Goal: Find specific page/section: Find specific page/section

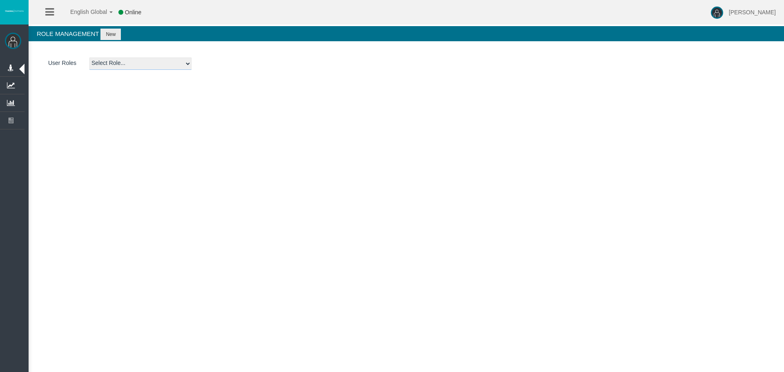
click at [165, 69] on select "Select Role... Admin AML Partner Sales Agent BackOffice Platform Admin Dealer f…" at bounding box center [140, 64] width 102 height 12
select select "15"
click at [89, 58] on select "Select Role... Admin AML Partner Sales Agent BackOffice Platform Admin Dealer f…" at bounding box center [140, 64] width 102 height 12
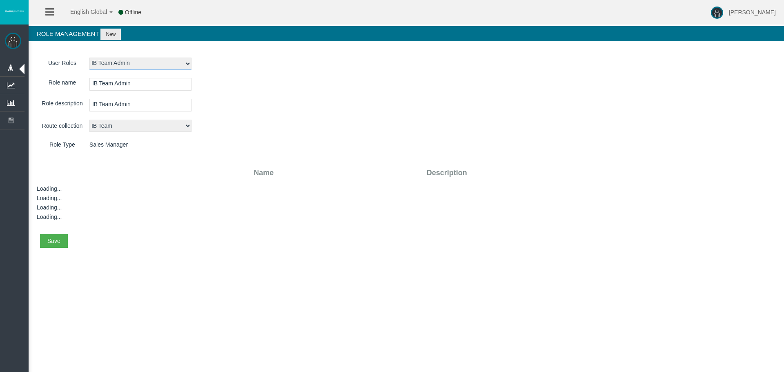
select select "26"
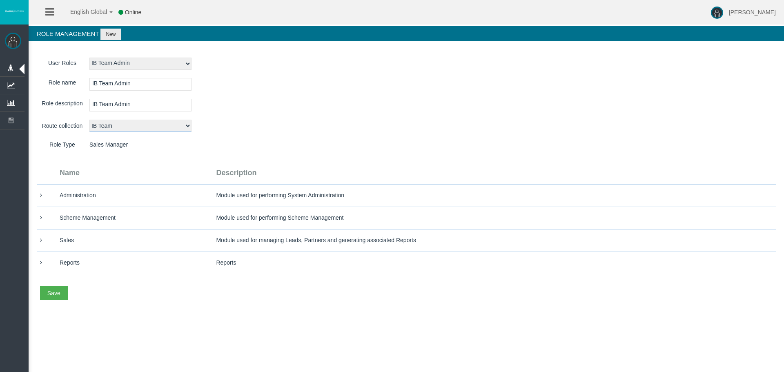
click at [122, 127] on select "Select route collection Affiliation Platform Admin Dealer Route Account Opening…" at bounding box center [140, 126] width 102 height 12
click at [48, 289] on div "Save" at bounding box center [53, 293] width 13 height 8
click at [73, 324] on link "Save all" at bounding box center [72, 319] width 65 height 11
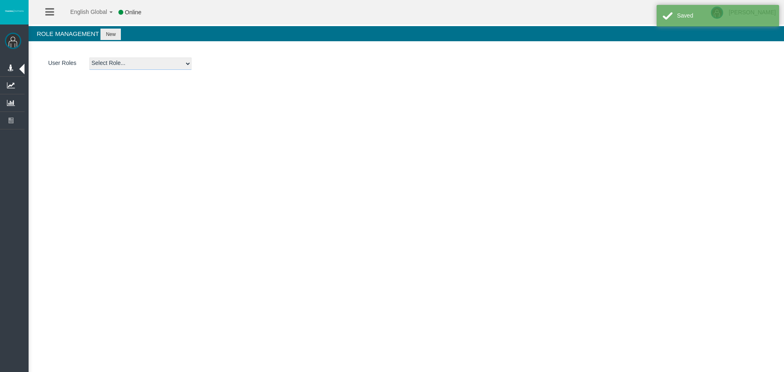
click at [184, 64] on select "Select Role... Admin AML Partner Sales Agent BackOffice Platform Admin Dealer f…" at bounding box center [140, 64] width 102 height 12
click at [312, 100] on div "English Global 简体中文 English Global 日本語 한국어 Online [PERSON_NAME] Help Log Out [P…" at bounding box center [392, 186] width 784 height 372
click at [61, 22] on li "English Global 简体中文 English Global 日本語 한국어" at bounding box center [86, 12] width 57 height 24
click at [56, 19] on li at bounding box center [49, 12] width 13 height 24
click at [52, 12] on icon at bounding box center [49, 12] width 9 height 10
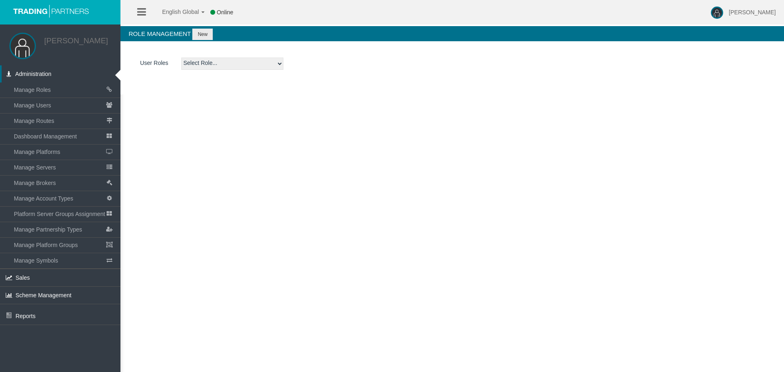
click at [40, 71] on span "Administration" at bounding box center [33, 74] width 36 height 7
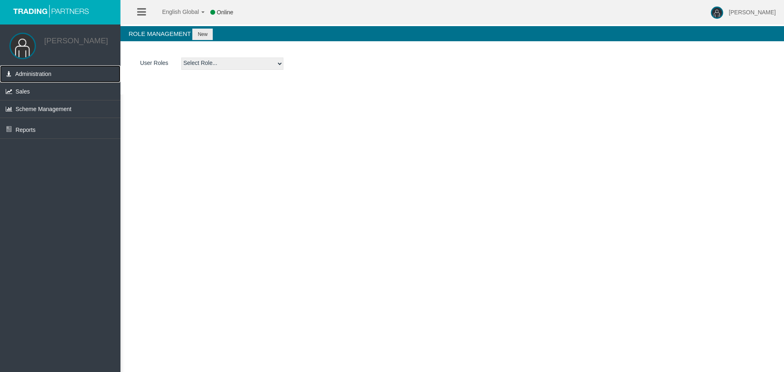
click at [40, 71] on span "Administration" at bounding box center [33, 74] width 36 height 7
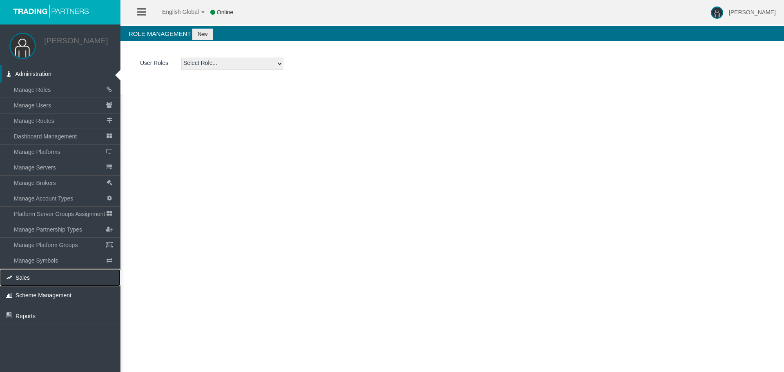
click at [60, 280] on link "Sales" at bounding box center [60, 277] width 120 height 17
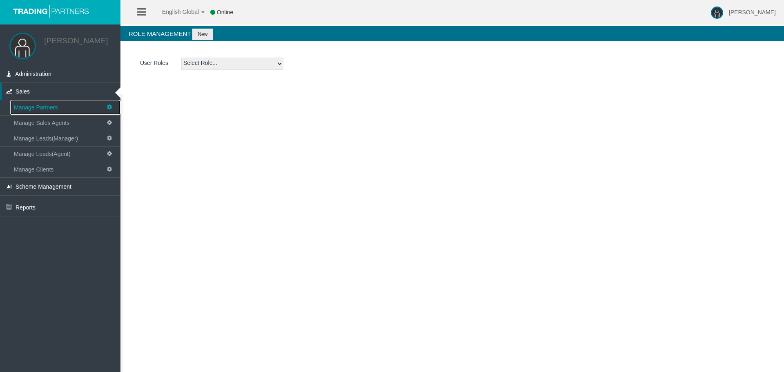
click at [62, 109] on link "Manage Partners" at bounding box center [65, 107] width 110 height 15
click at [247, 182] on div "English Global 简体中文 English Global 日本語 한국어 Online [PERSON_NAME] Help Log Out [P…" at bounding box center [392, 186] width 784 height 372
click at [136, 9] on li at bounding box center [141, 12] width 13 height 24
click at [142, 10] on icon at bounding box center [141, 12] width 9 height 10
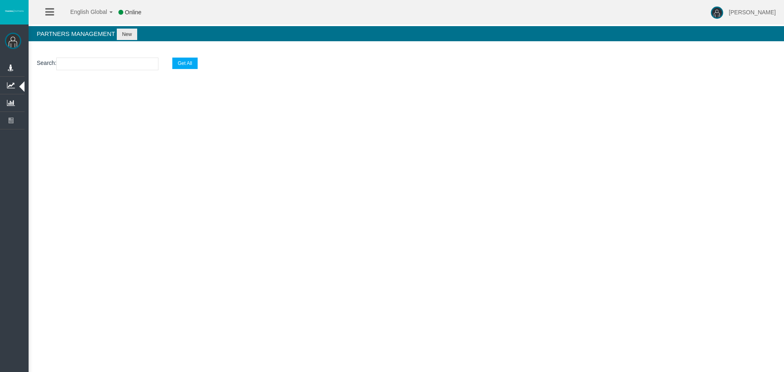
click at [51, 12] on icon at bounding box center [49, 12] width 9 height 10
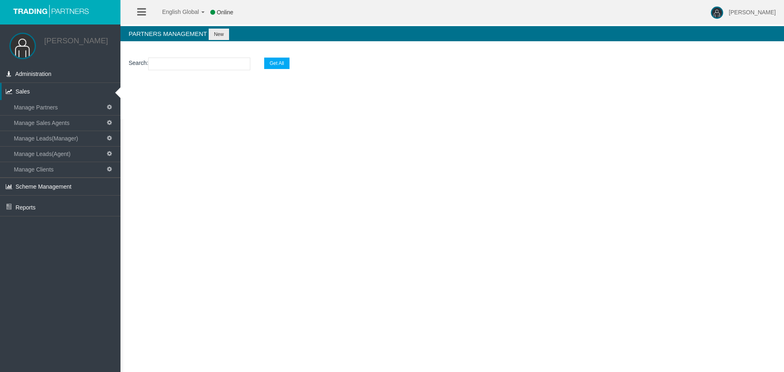
click at [208, 145] on div "English Global 简体中文 English Global 日本語 한국어 Online [PERSON_NAME] Help Log Out [P…" at bounding box center [392, 186] width 784 height 372
click at [58, 107] on link "Manage Partners" at bounding box center [65, 107] width 110 height 15
click at [69, 121] on span "Manage Sales Agents" at bounding box center [42, 123] width 56 height 7
click at [65, 105] on link "Manage Partners" at bounding box center [65, 107] width 110 height 15
click at [198, 63] on input "text" at bounding box center [199, 64] width 102 height 13
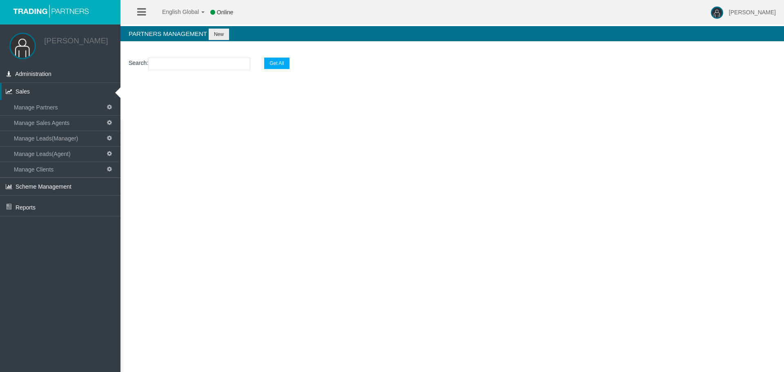
click at [251, 107] on section "Loading..." at bounding box center [452, 96] width 664 height 29
click at [229, 71] on section "Search : Get All" at bounding box center [452, 65] width 664 height 33
drag, startPoint x: 229, startPoint y: 71, endPoint x: 229, endPoint y: 65, distance: 6.1
click at [229, 71] on section "Search : Get All" at bounding box center [452, 65] width 664 height 33
click at [229, 65] on input "text" at bounding box center [199, 64] width 102 height 13
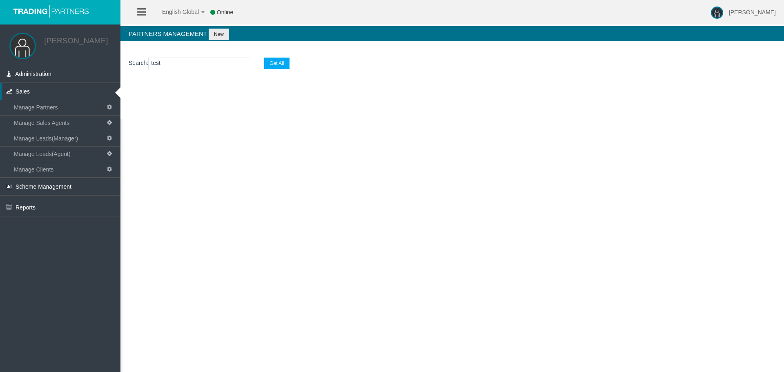
type input "test"
select select "25"
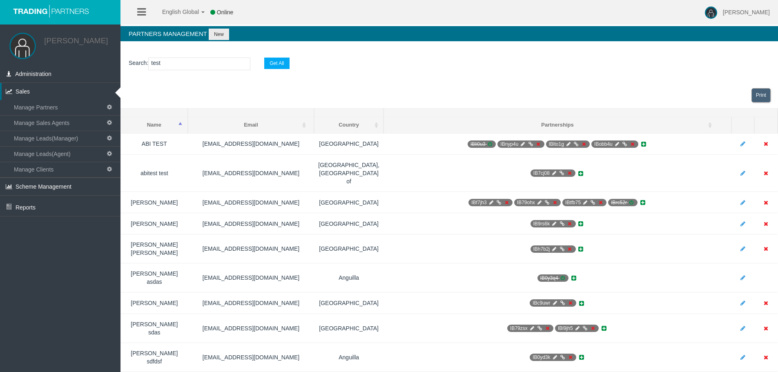
click at [138, 8] on icon at bounding box center [141, 12] width 9 height 10
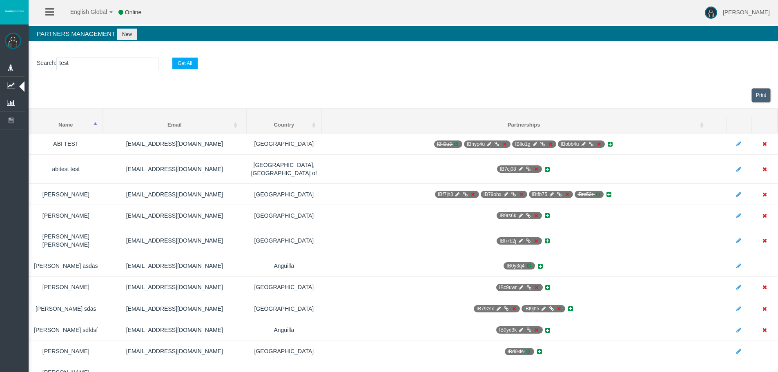
click at [93, 53] on section "Search : test Get All" at bounding box center [403, 65] width 749 height 33
click at [97, 59] on input "test" at bounding box center [107, 64] width 102 height 13
click at [45, 86] on div "Print" at bounding box center [403, 95] width 749 height 26
click at [81, 69] on input "test" at bounding box center [107, 64] width 102 height 13
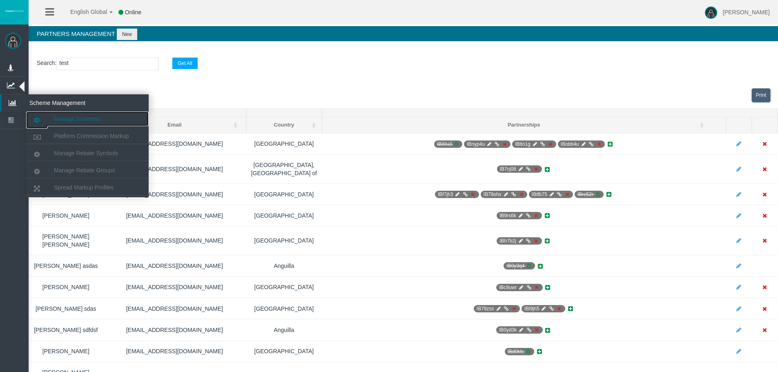
click at [106, 111] on link "Manage Schemes" at bounding box center [87, 118] width 122 height 15
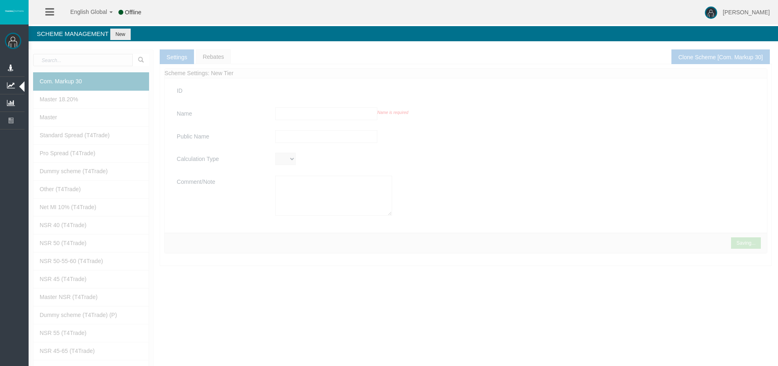
type input "Com. Markup 30"
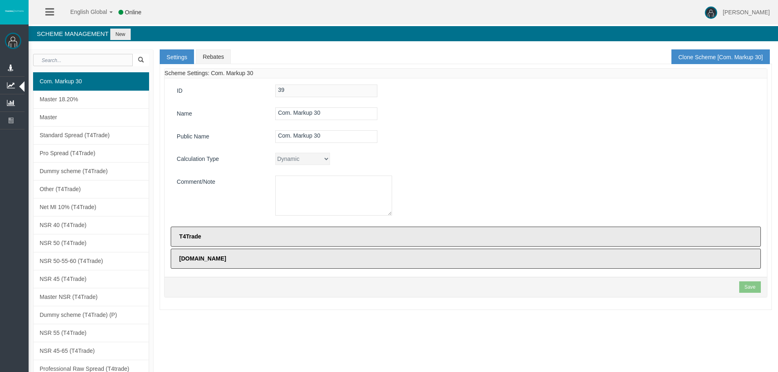
click at [509, 188] on div at bounding box center [515, 197] width 492 height 43
click at [529, 179] on div at bounding box center [515, 197] width 492 height 43
click at [581, 91] on div "39" at bounding box center [515, 91] width 492 height 13
